Goal: Transaction & Acquisition: Purchase product/service

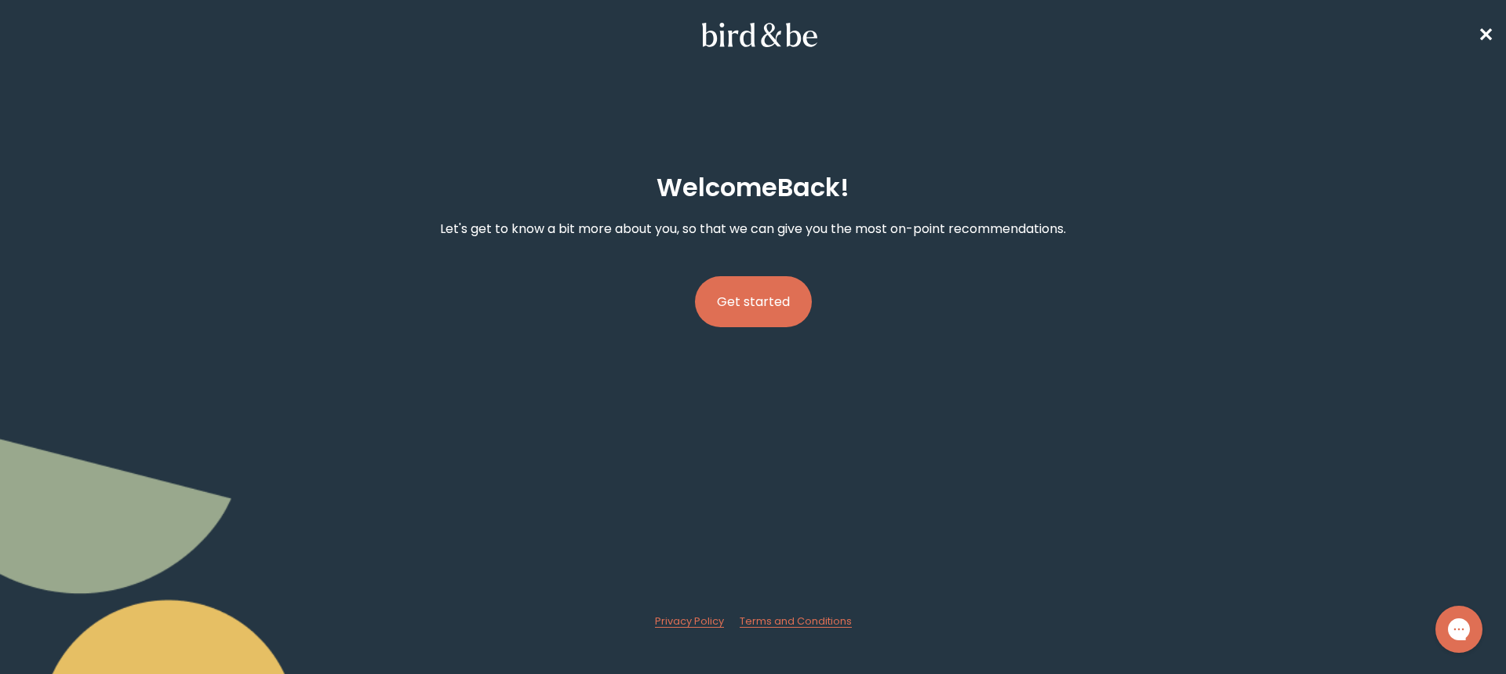
click at [763, 305] on button "Get started" at bounding box center [753, 301] width 117 height 51
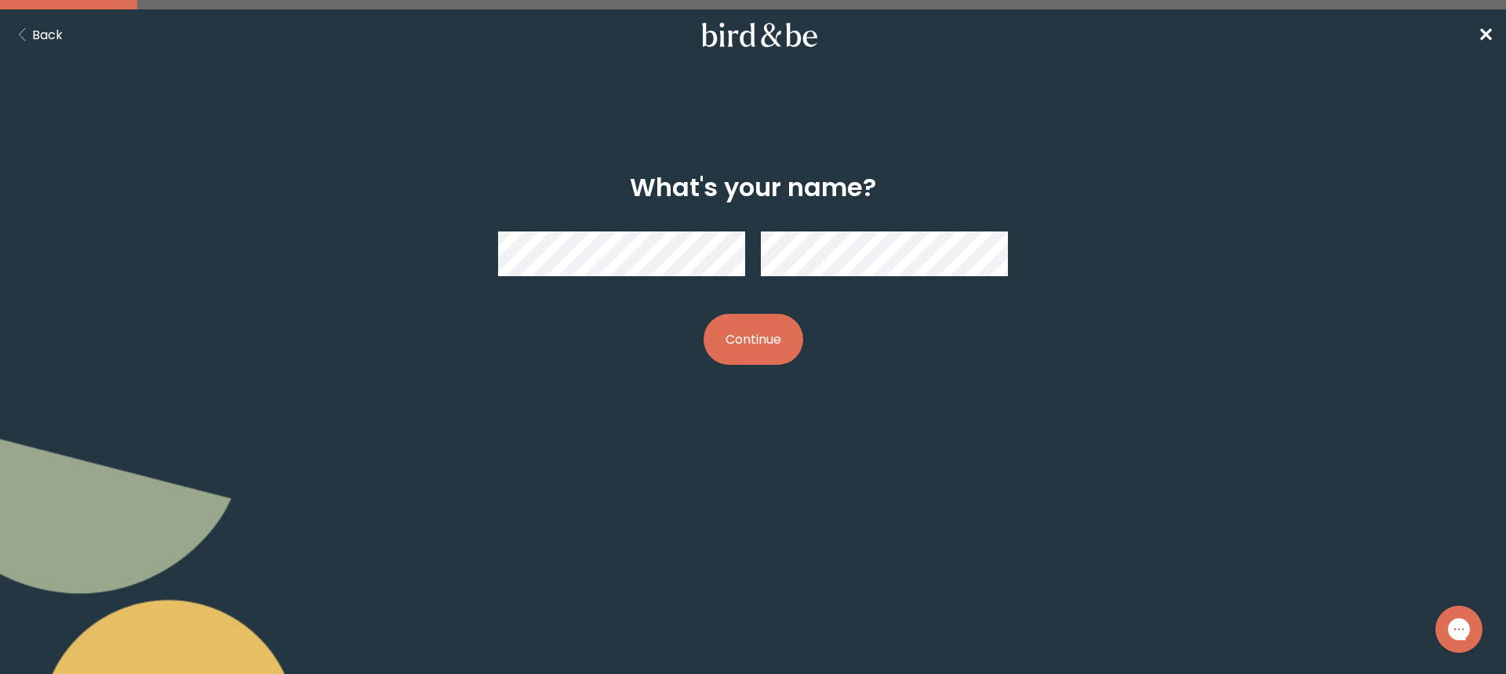
click at [463, 250] on div "What's your name? Continue" at bounding box center [753, 268] width 728 height 242
click at [740, 333] on button "Continue" at bounding box center [754, 339] width 100 height 51
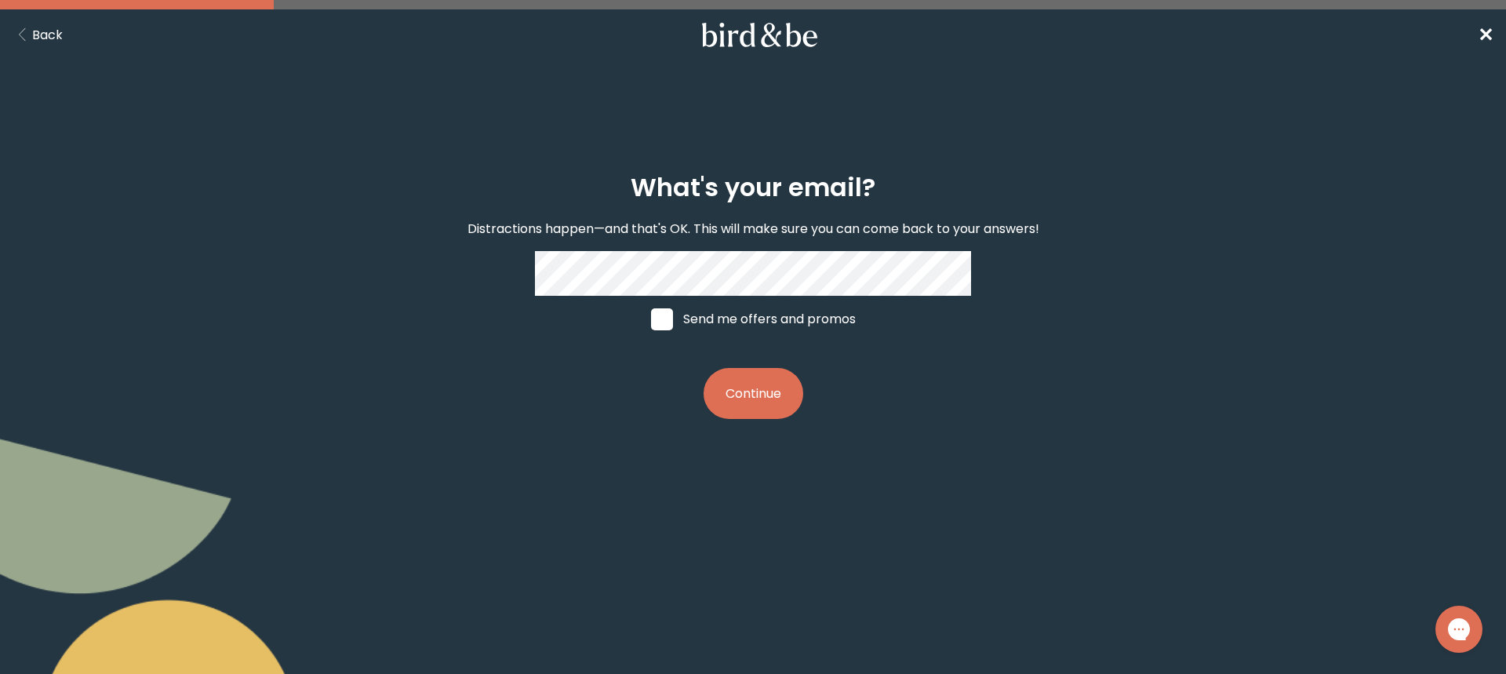
click at [671, 315] on span at bounding box center [662, 319] width 22 height 22
click at [651, 318] on input "Send me offers and promos" at bounding box center [650, 318] width 1 height 1
checkbox input "true"
click at [772, 369] on button "Continue" at bounding box center [754, 393] width 100 height 51
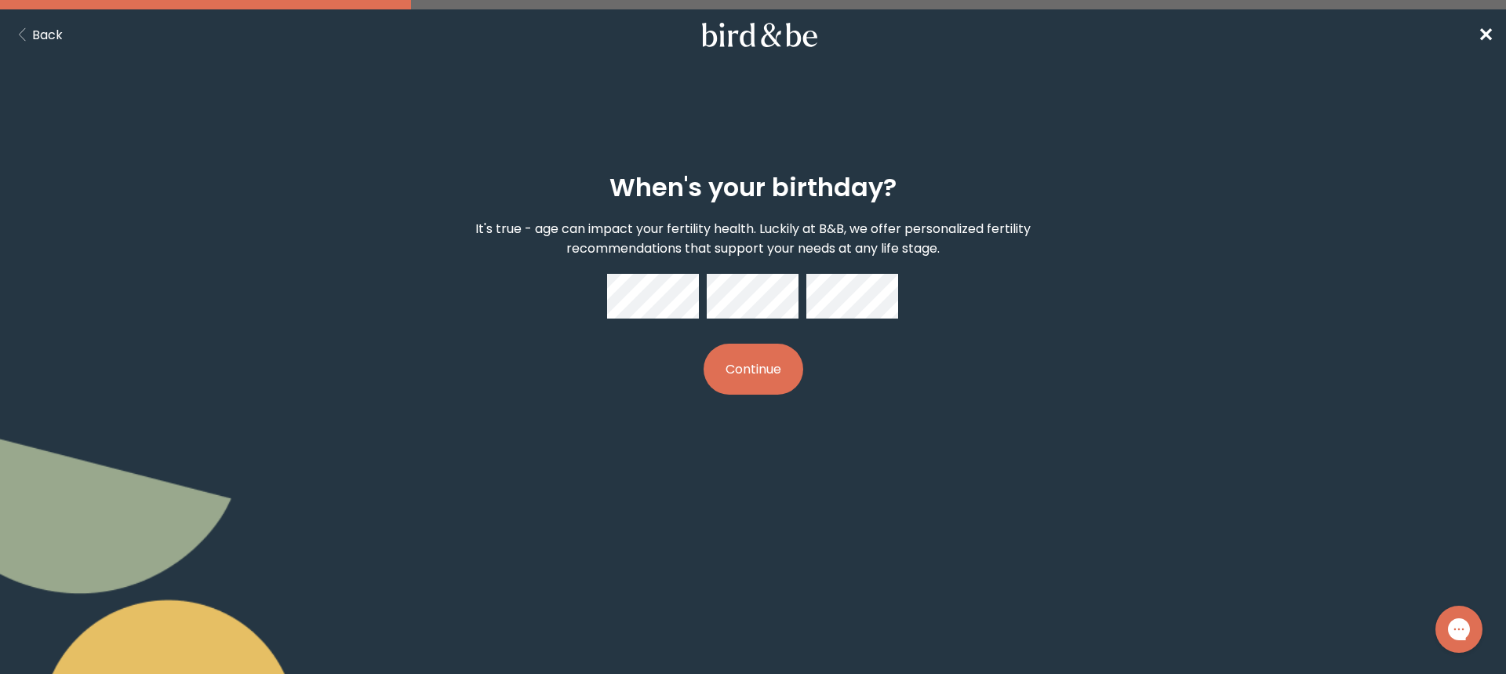
click at [766, 362] on button "Continue" at bounding box center [754, 369] width 100 height 51
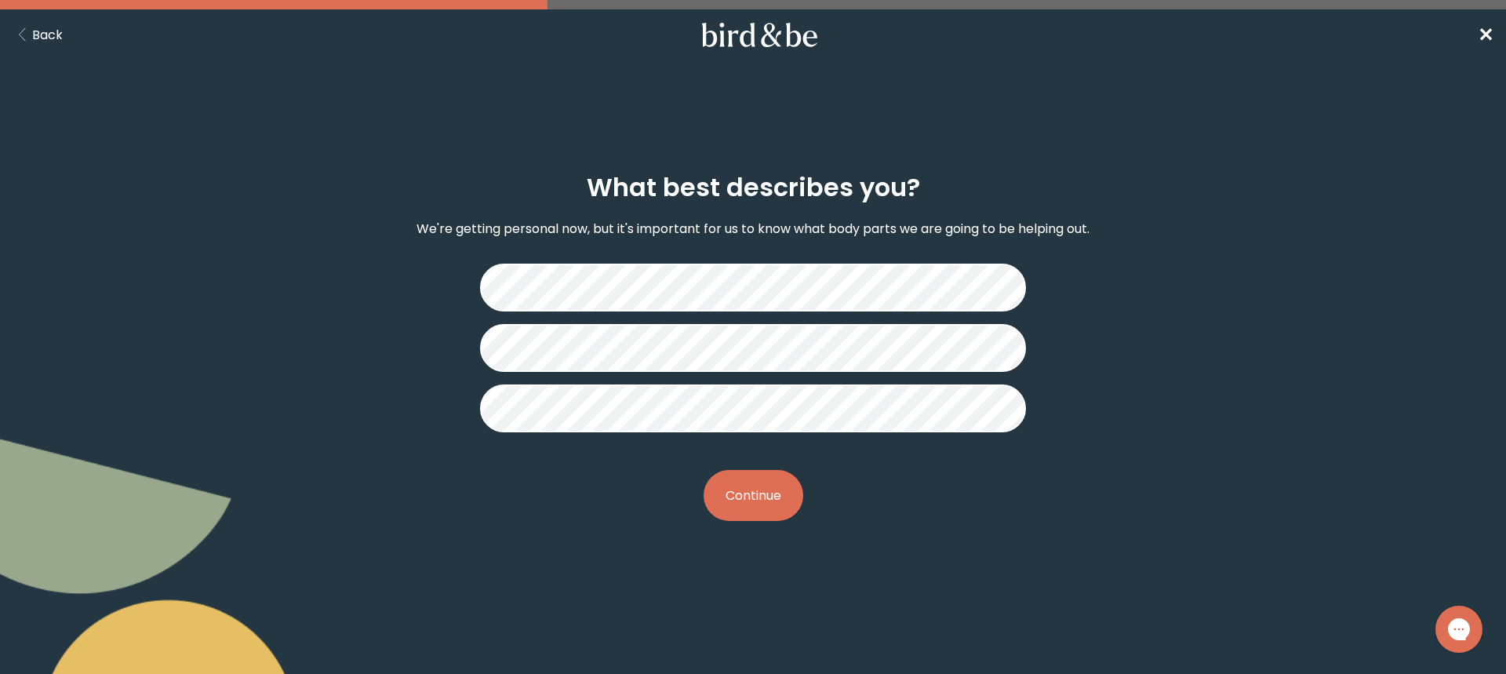
click at [762, 491] on button "Continue" at bounding box center [754, 495] width 100 height 51
click at [755, 491] on button "Continue" at bounding box center [754, 495] width 100 height 51
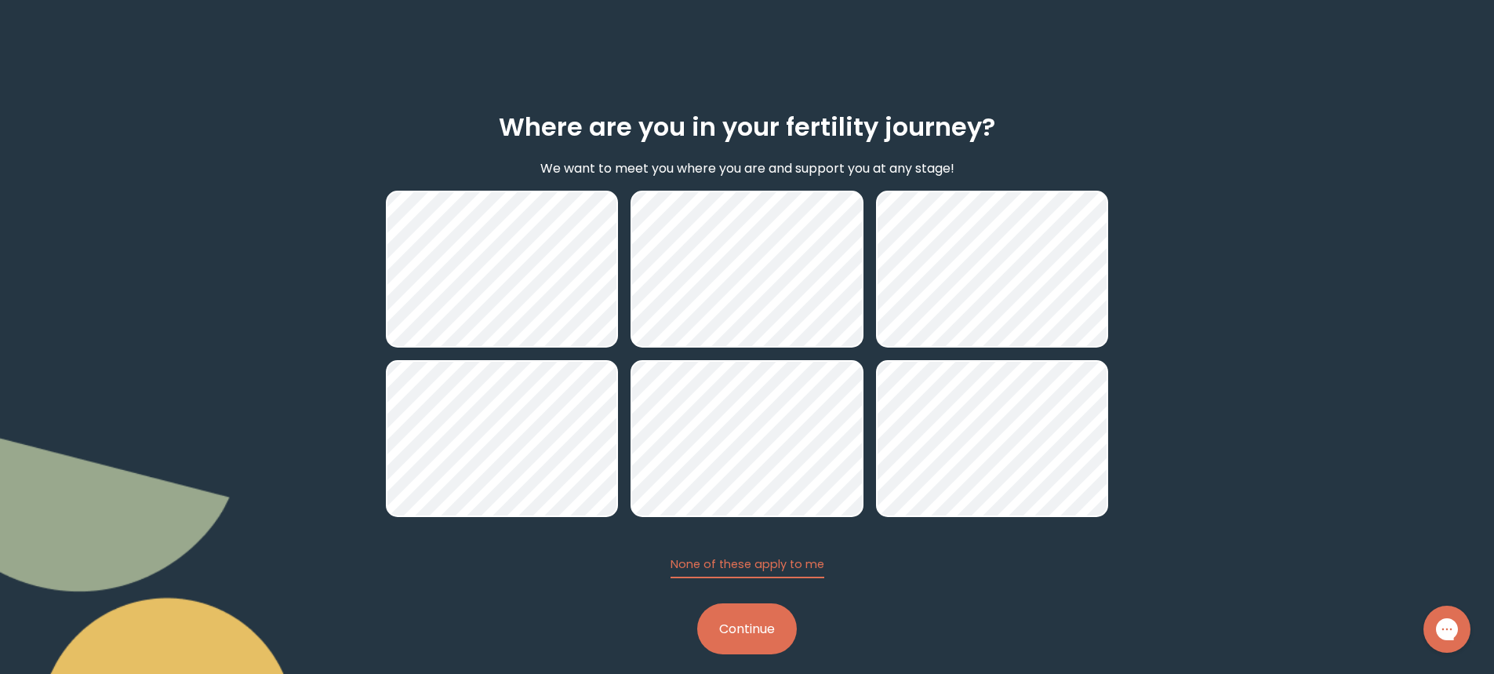
scroll to position [78, 0]
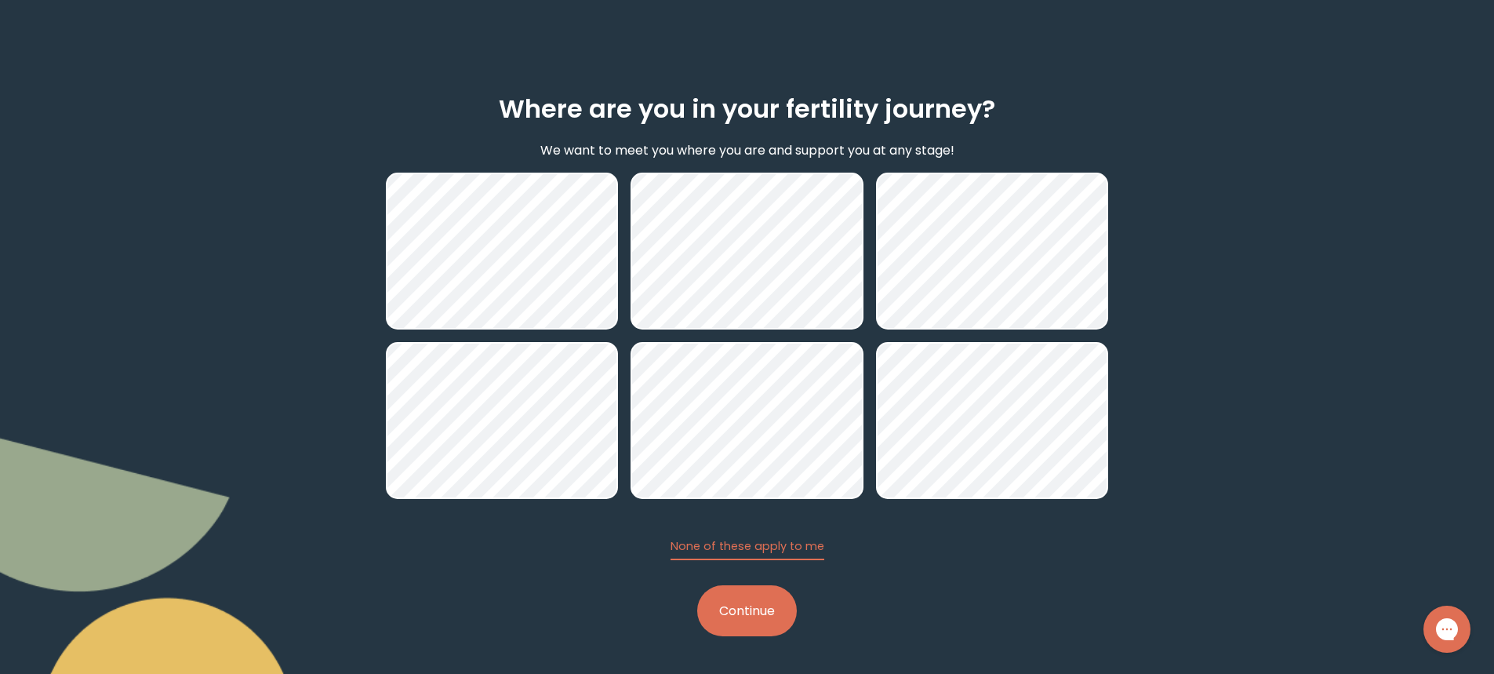
click at [777, 605] on button "Continue" at bounding box center [747, 610] width 100 height 51
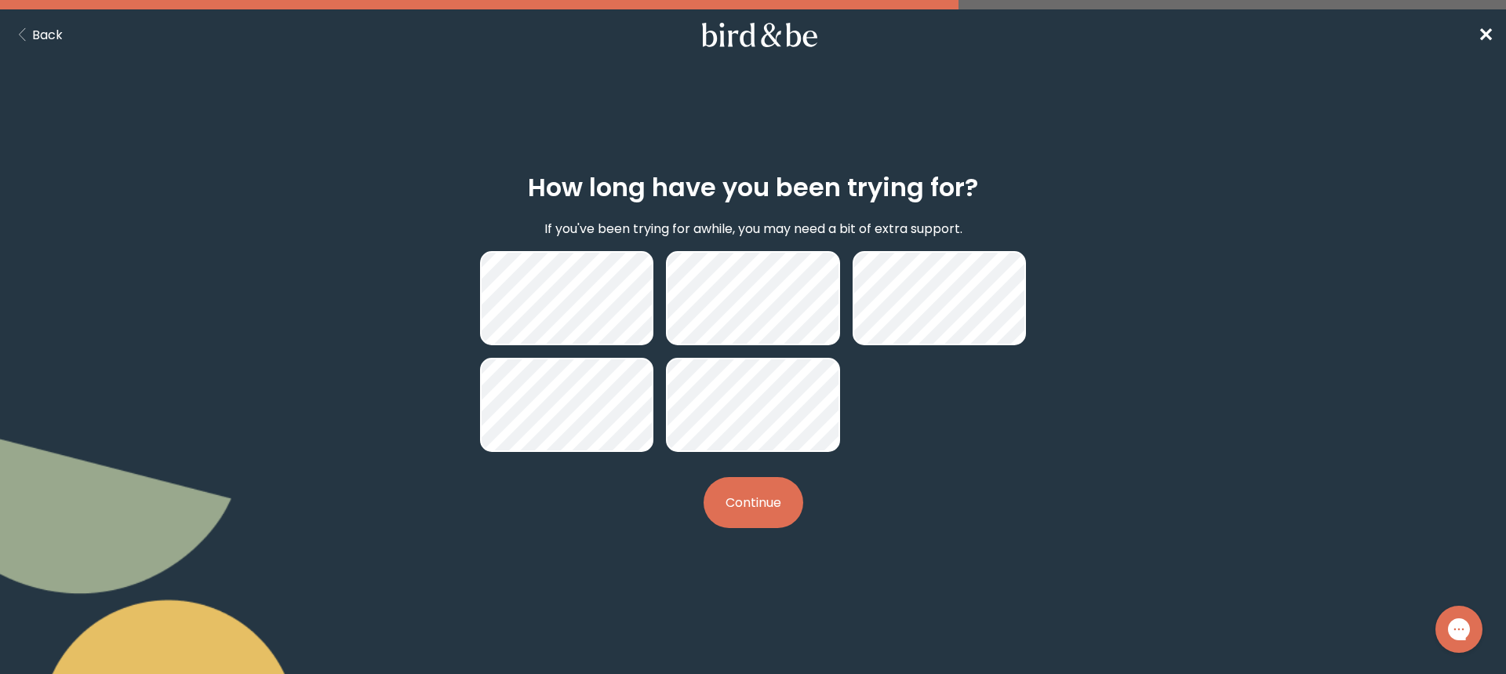
click at [744, 509] on button "Continue" at bounding box center [754, 502] width 100 height 51
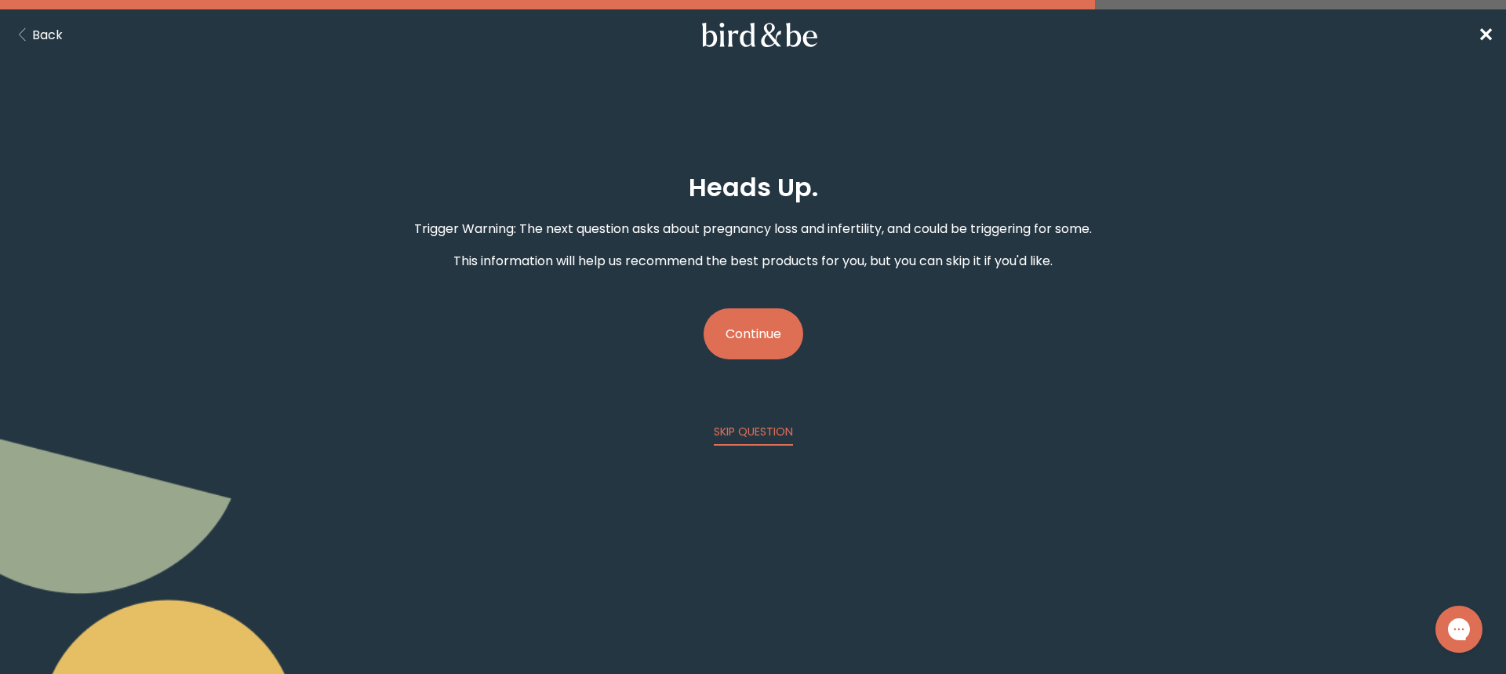
click at [764, 326] on button "Continue" at bounding box center [754, 333] width 100 height 51
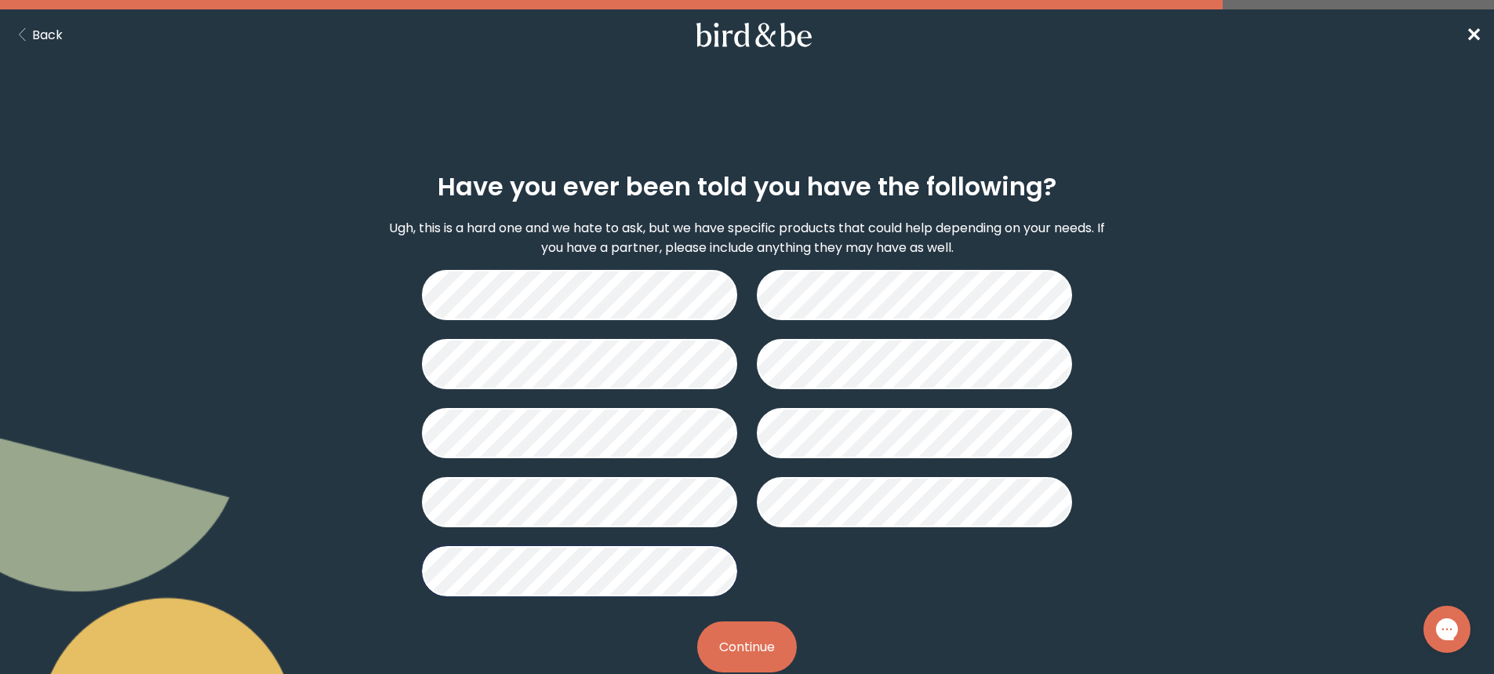
click at [755, 642] on button "Continue" at bounding box center [747, 646] width 100 height 51
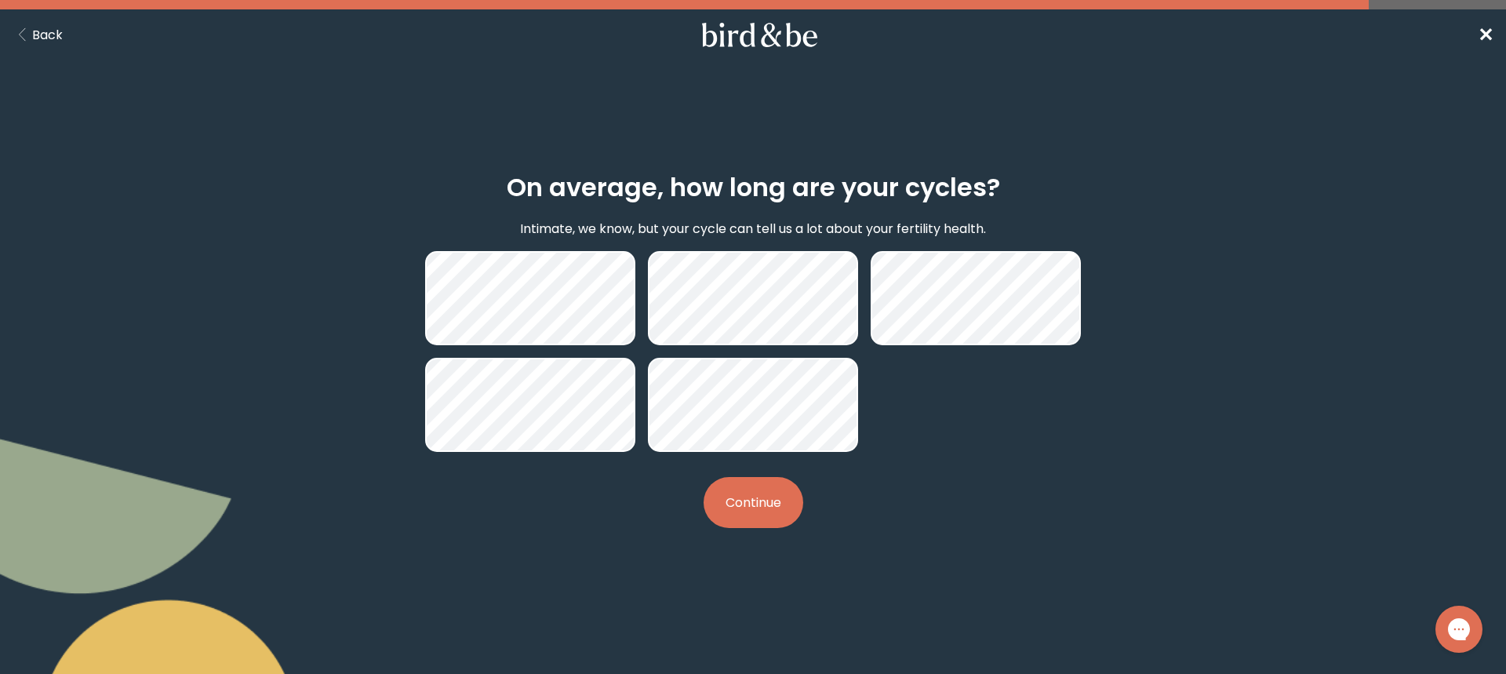
click at [751, 514] on button "Continue" at bounding box center [754, 502] width 100 height 51
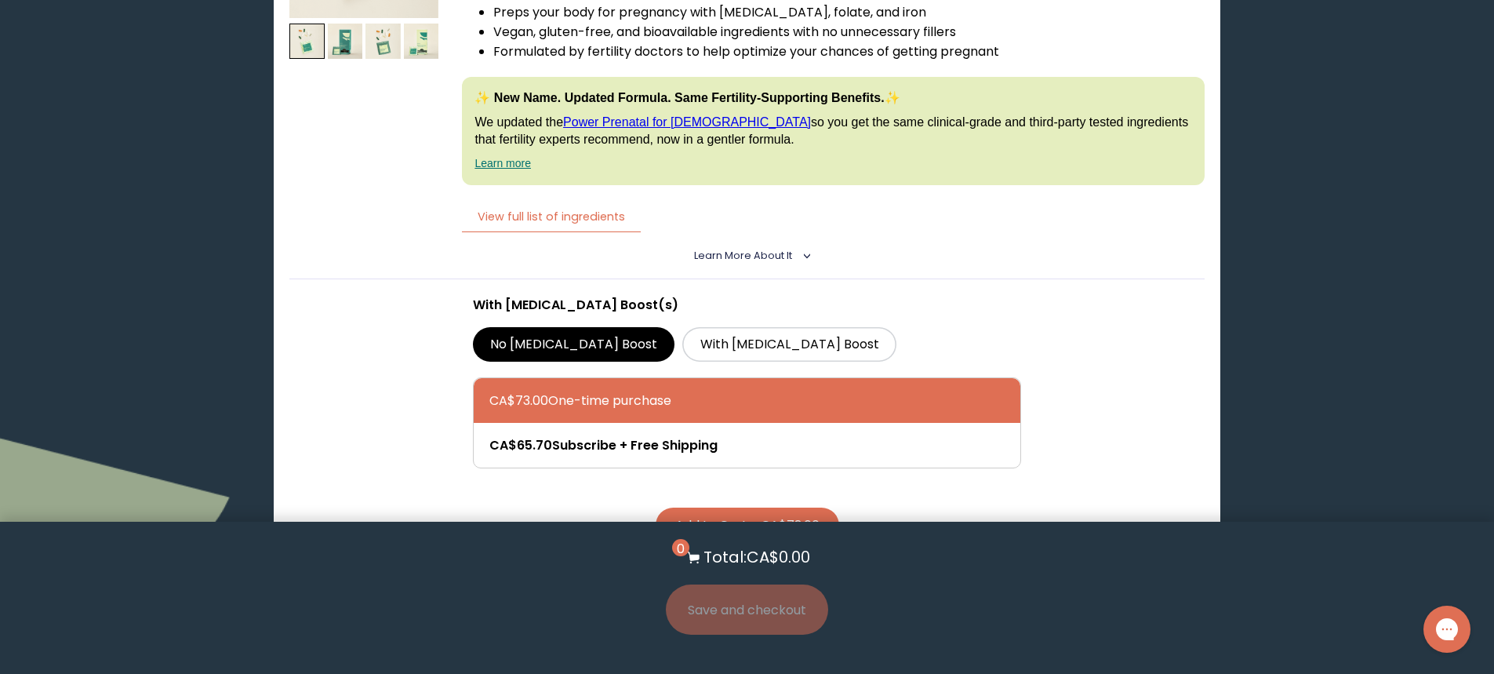
scroll to position [4000, 0]
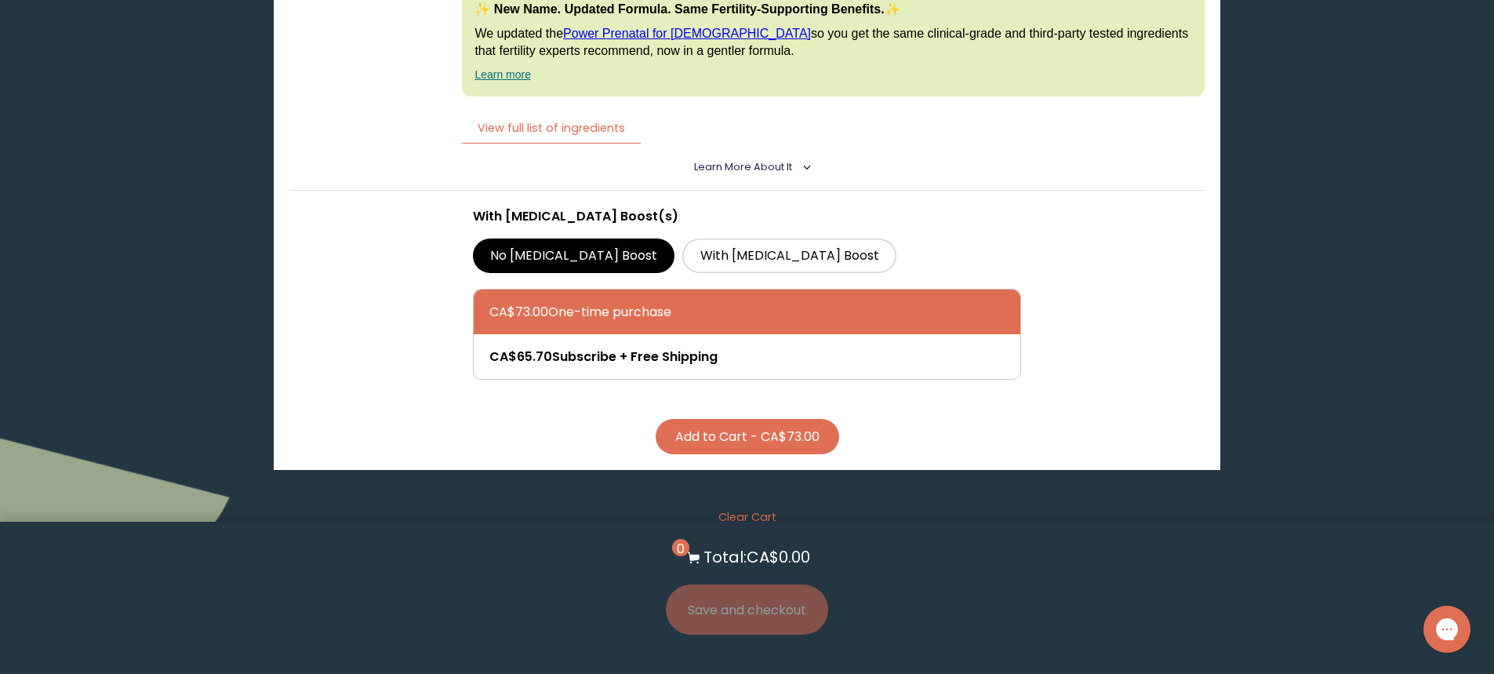
click at [766, 443] on button "Add to Cart - CA$73.00" at bounding box center [748, 436] width 184 height 35
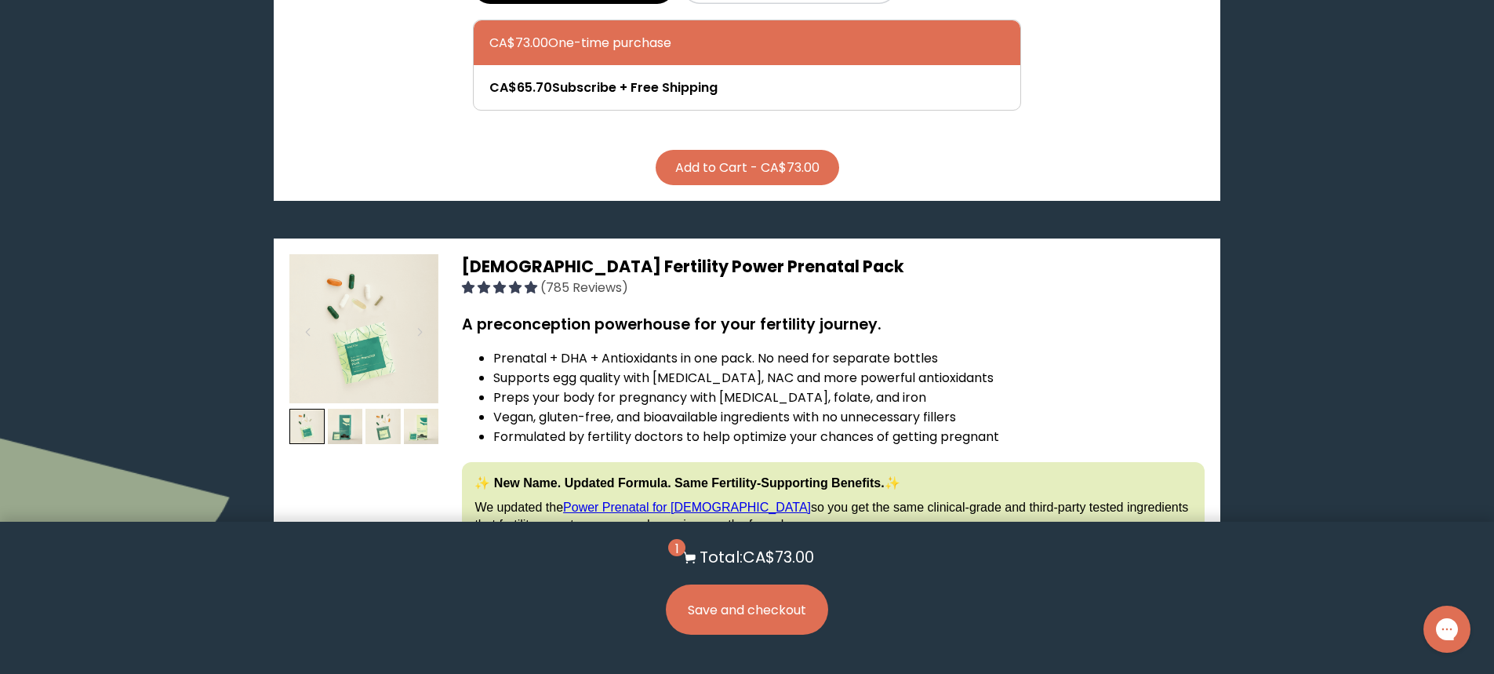
scroll to position [3529, 0]
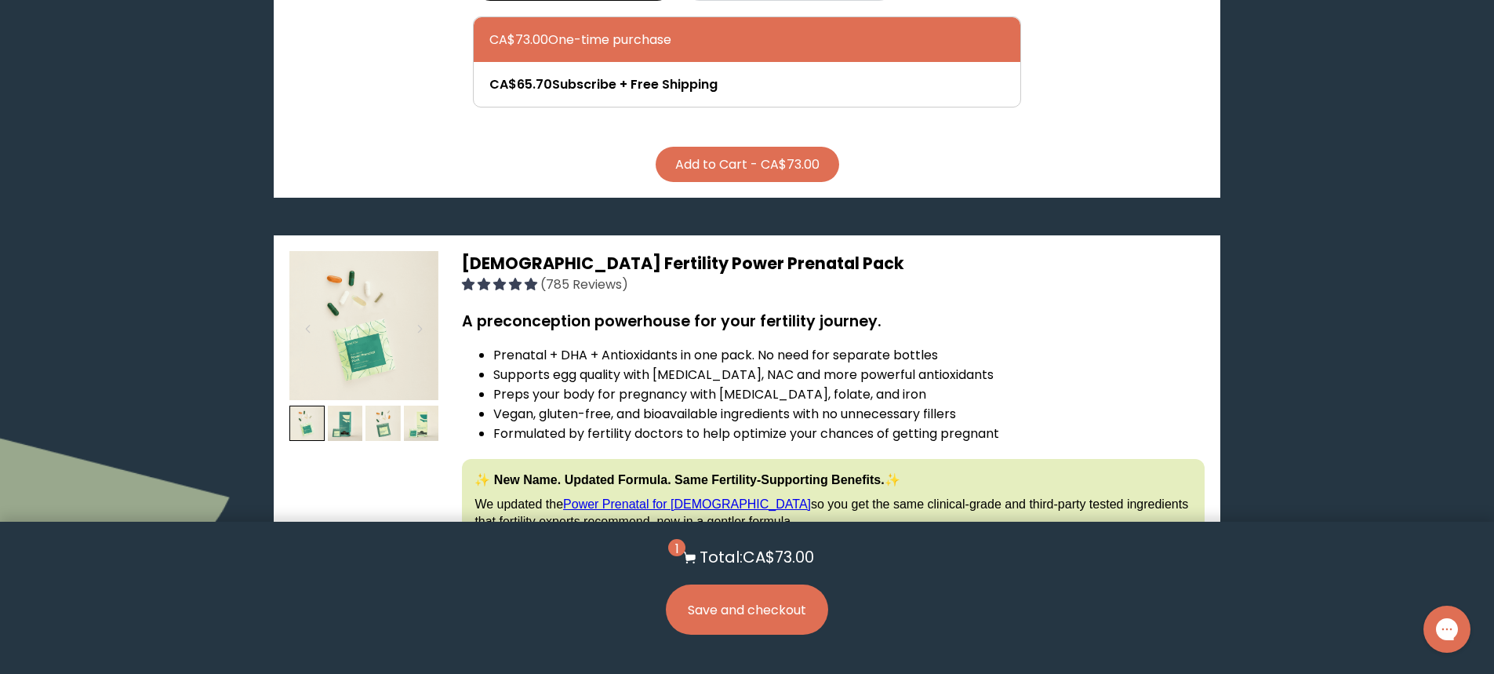
click at [734, 605] on button "Save and checkout" at bounding box center [747, 609] width 162 height 50
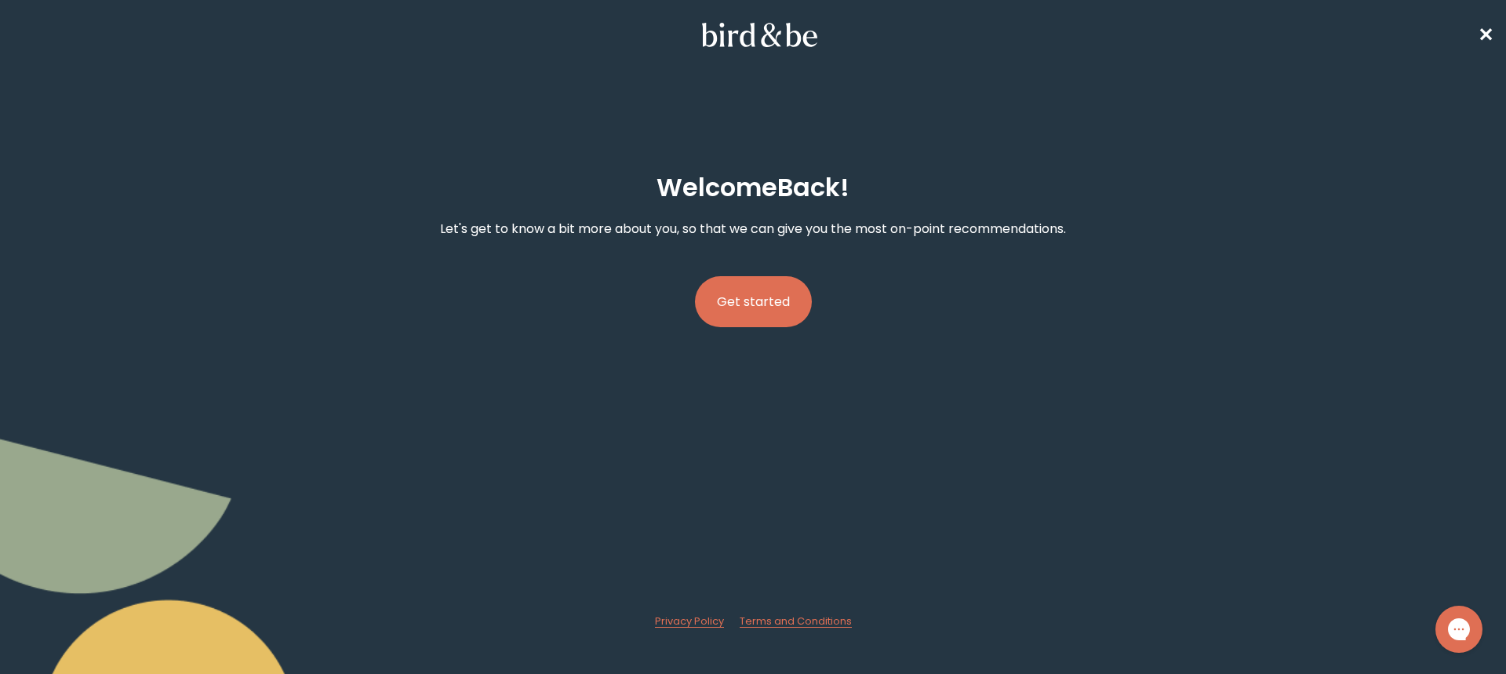
click at [754, 315] on button "Get started" at bounding box center [753, 301] width 117 height 51
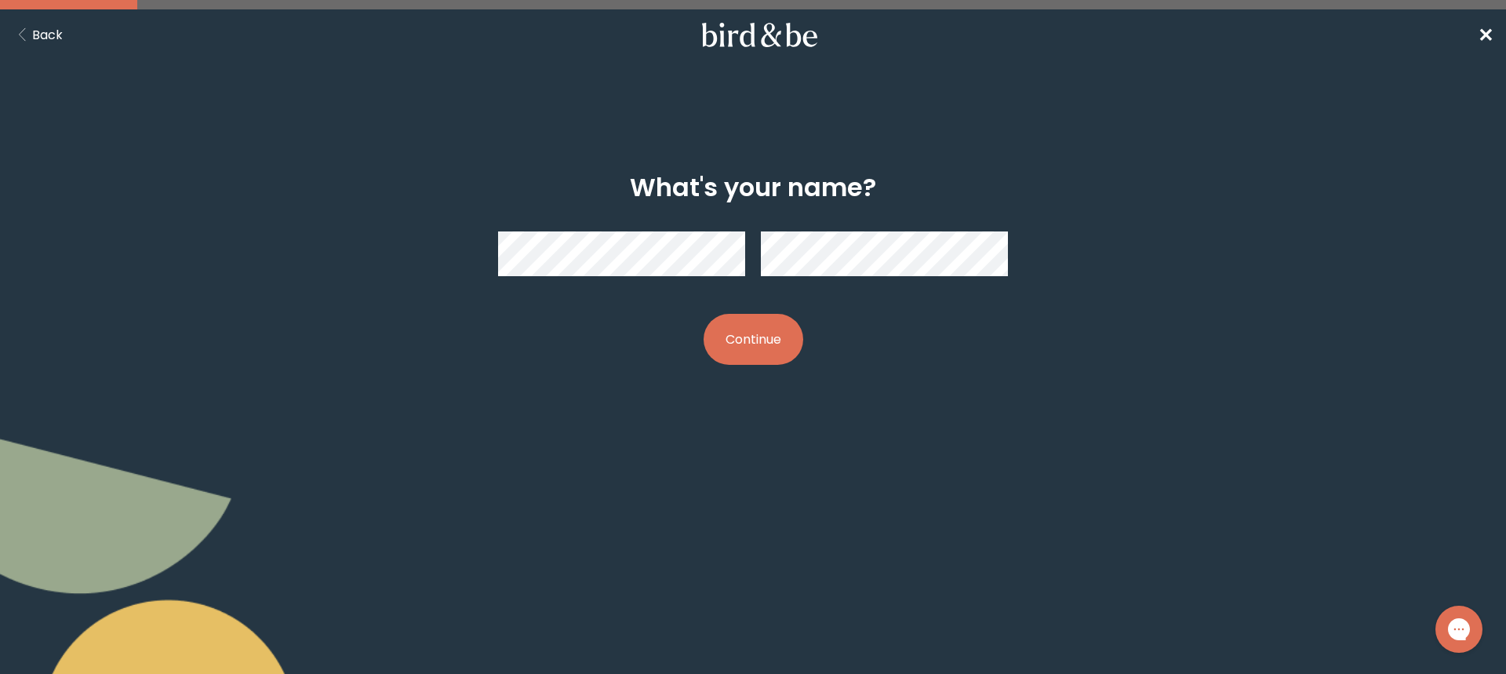
click at [1492, 37] on span "✕" at bounding box center [1486, 35] width 16 height 26
